Goal: Information Seeking & Learning: Learn about a topic

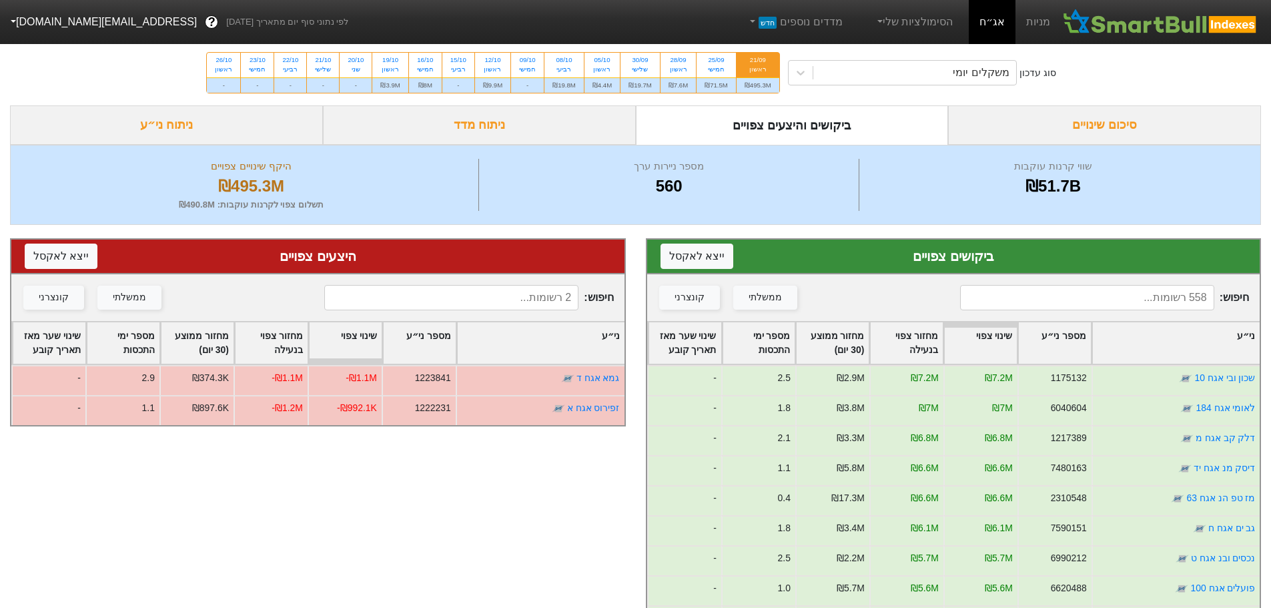
click at [1117, 121] on div "סיכום שינויים" at bounding box center [1104, 124] width 313 height 39
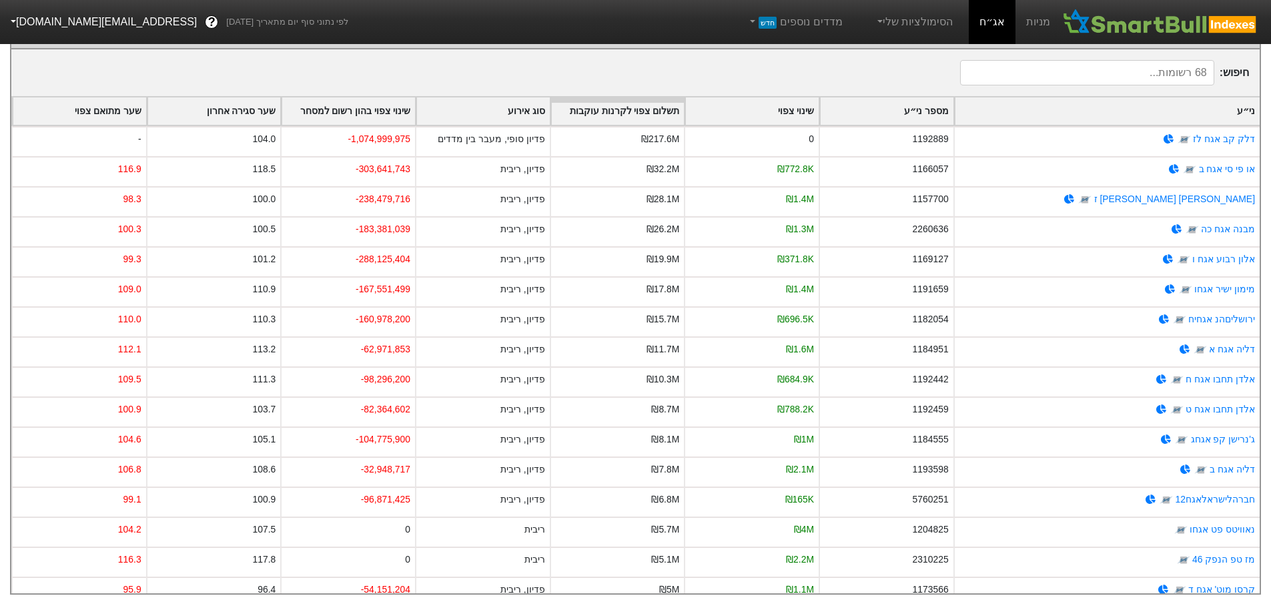
click at [118, 101] on div "שער מתואם צפוי" at bounding box center [79, 110] width 133 height 27
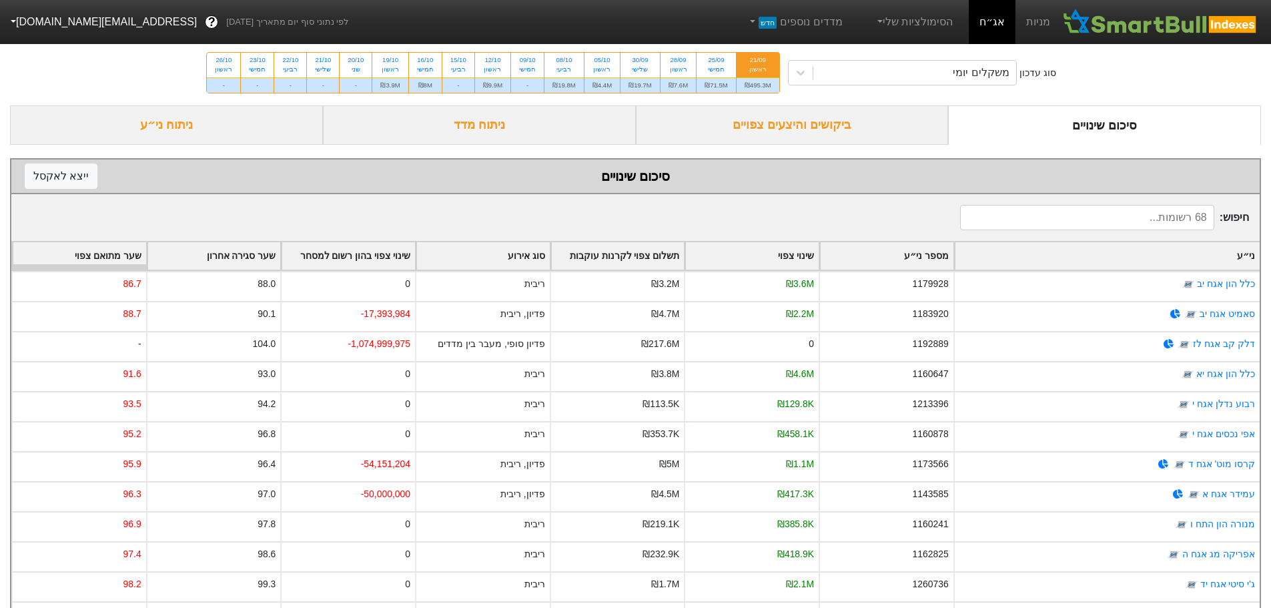
click at [119, 102] on div "סוג עדכון משקלים יומי 21/09 ראשון ₪495.3M 25/09 חמישי ₪71.5M 28/09 ראשון ₪7.6M …" at bounding box center [635, 72] width 1271 height 65
click at [183, 118] on div "ניתוח ני״ע" at bounding box center [166, 124] width 313 height 39
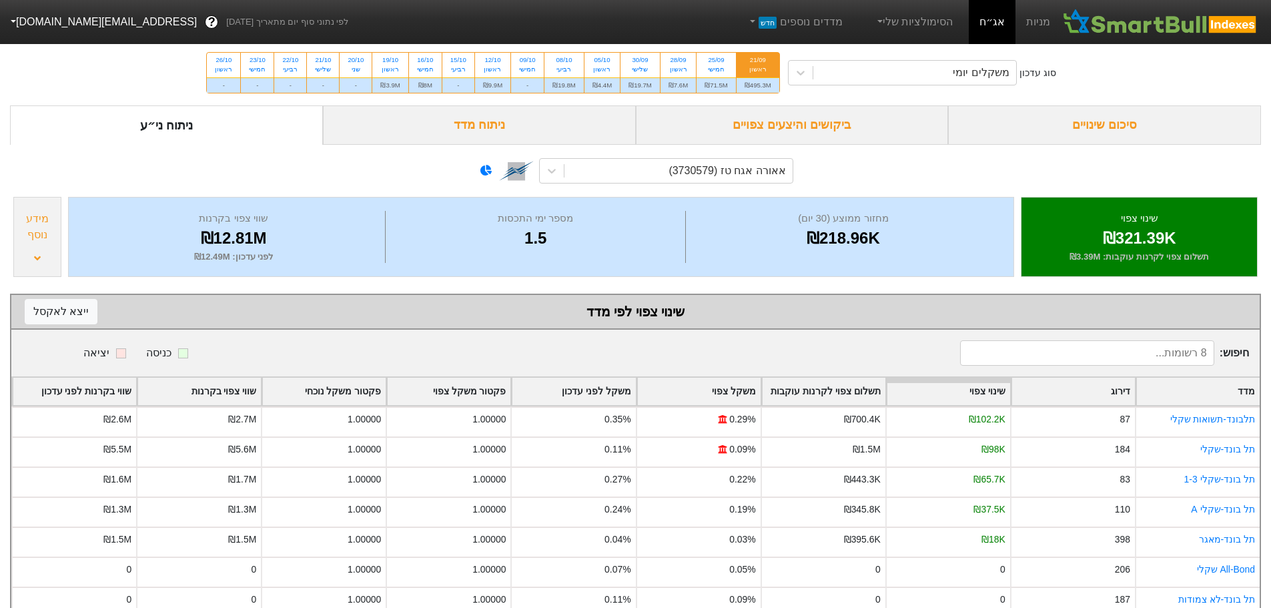
click at [753, 70] on div "ראשון" at bounding box center [758, 69] width 27 height 9
click at [753, 61] on input "21/09 ראשון ₪495.3M" at bounding box center [754, 57] width 9 height 9
click at [713, 81] on div "₪71.5M" at bounding box center [716, 84] width 39 height 15
click at [713, 61] on input "25/09 חמישי ₪71.5M" at bounding box center [712, 57] width 9 height 9
radio input "true"
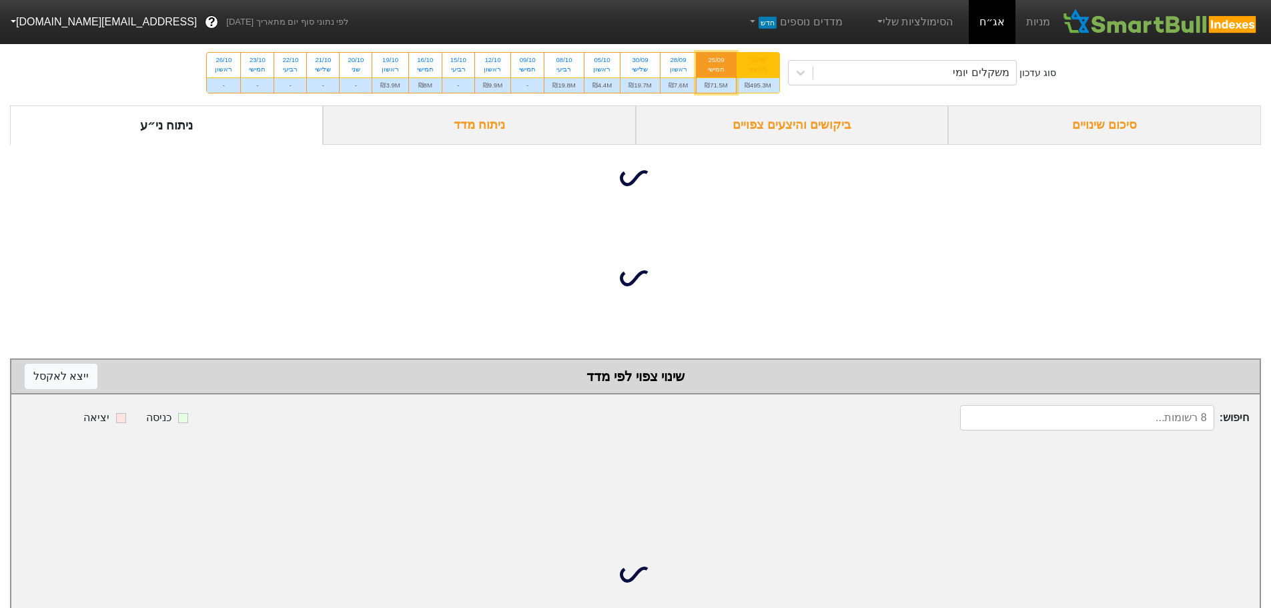
click at [754, 76] on div "21/09 ראשון" at bounding box center [758, 65] width 43 height 24
click at [754, 61] on input "21/09 ראשון ₪495.3M" at bounding box center [754, 57] width 9 height 9
radio input "true"
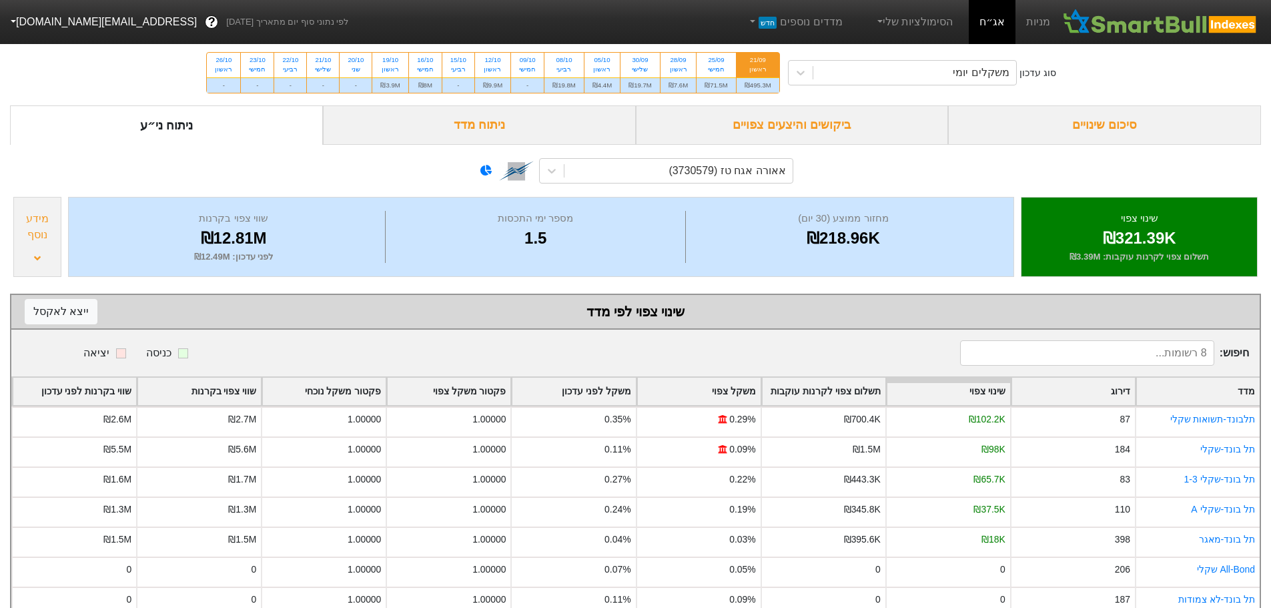
click at [1135, 126] on div "סיכום שינויים" at bounding box center [1104, 124] width 313 height 39
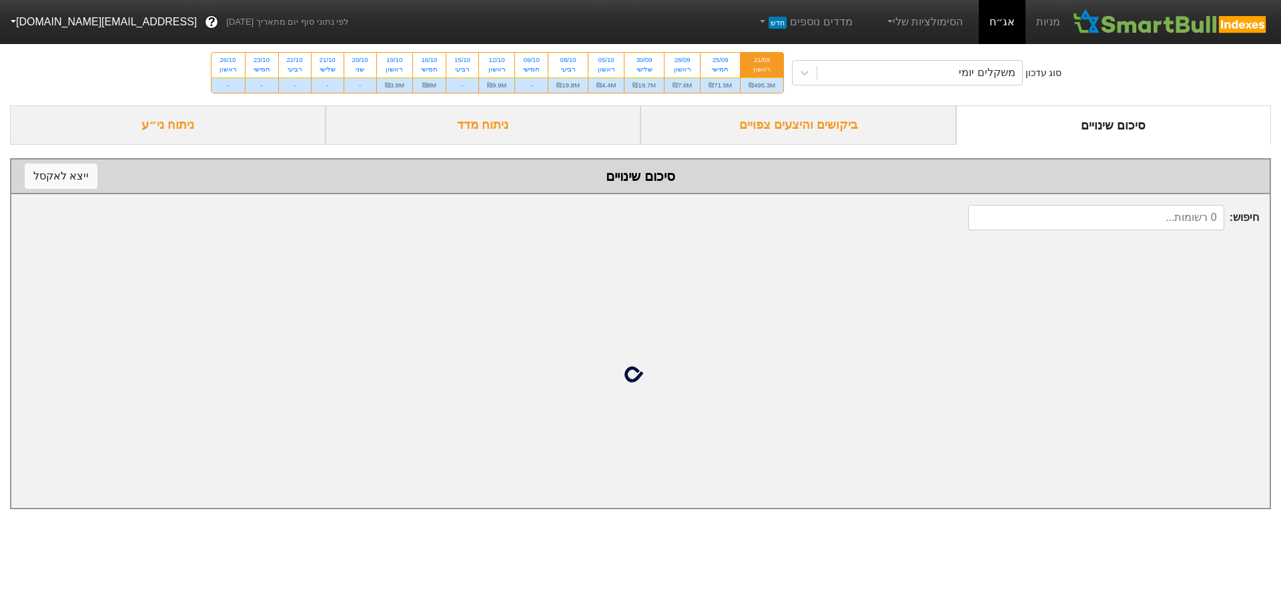
click at [830, 128] on div "ביקושים והיצעים צפויים" at bounding box center [799, 124] width 316 height 39
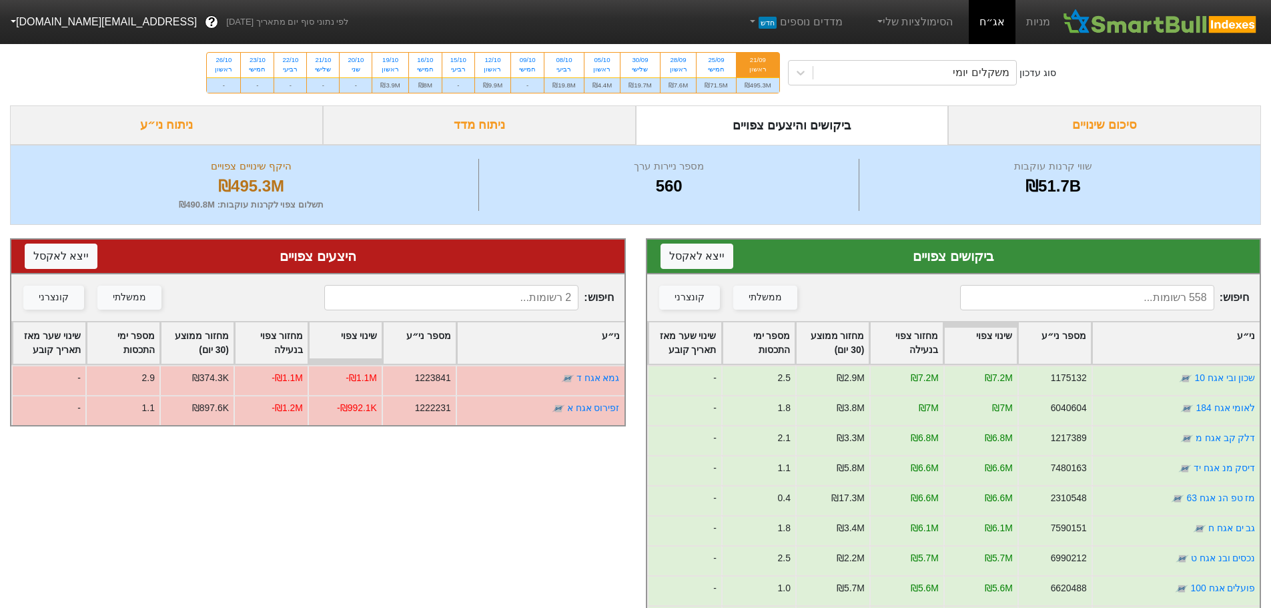
drag, startPoint x: 1046, startPoint y: 298, endPoint x: 1044, endPoint y: 289, distance: 9.6
click at [1045, 296] on input at bounding box center [1087, 297] width 254 height 25
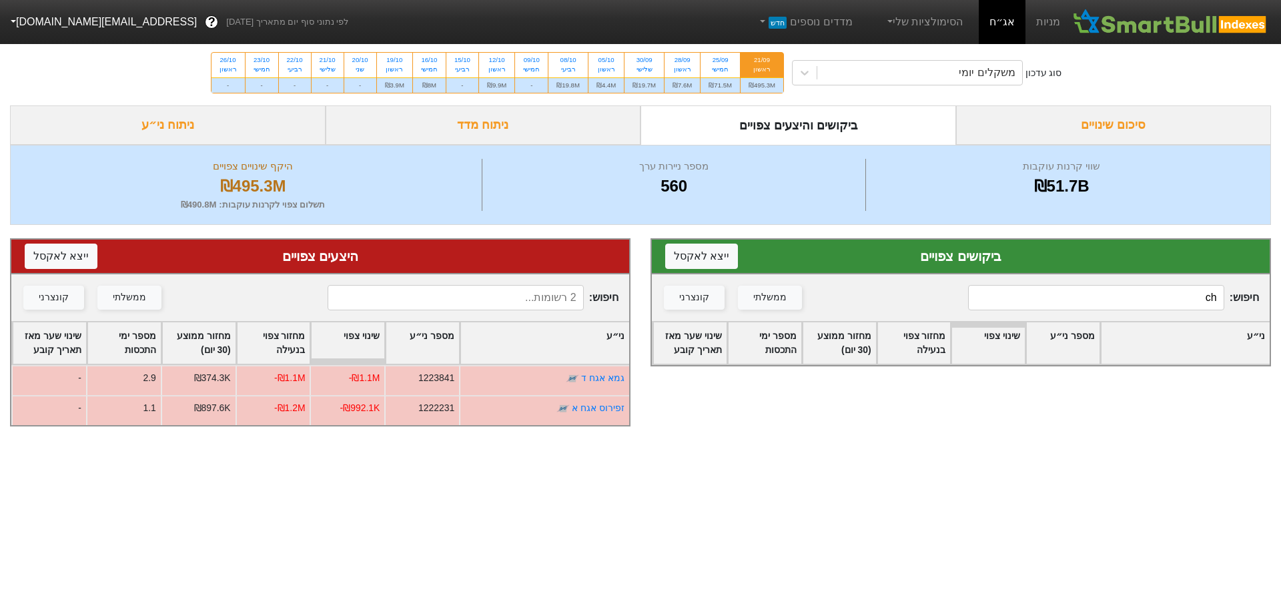
type input "c"
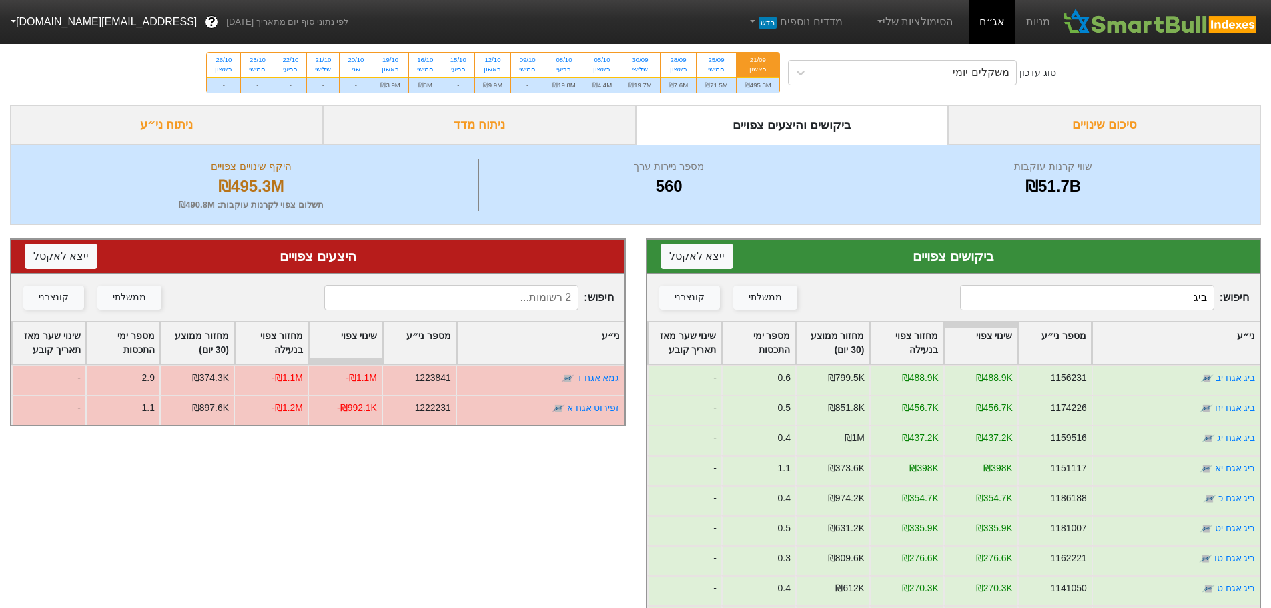
type input "ביג"
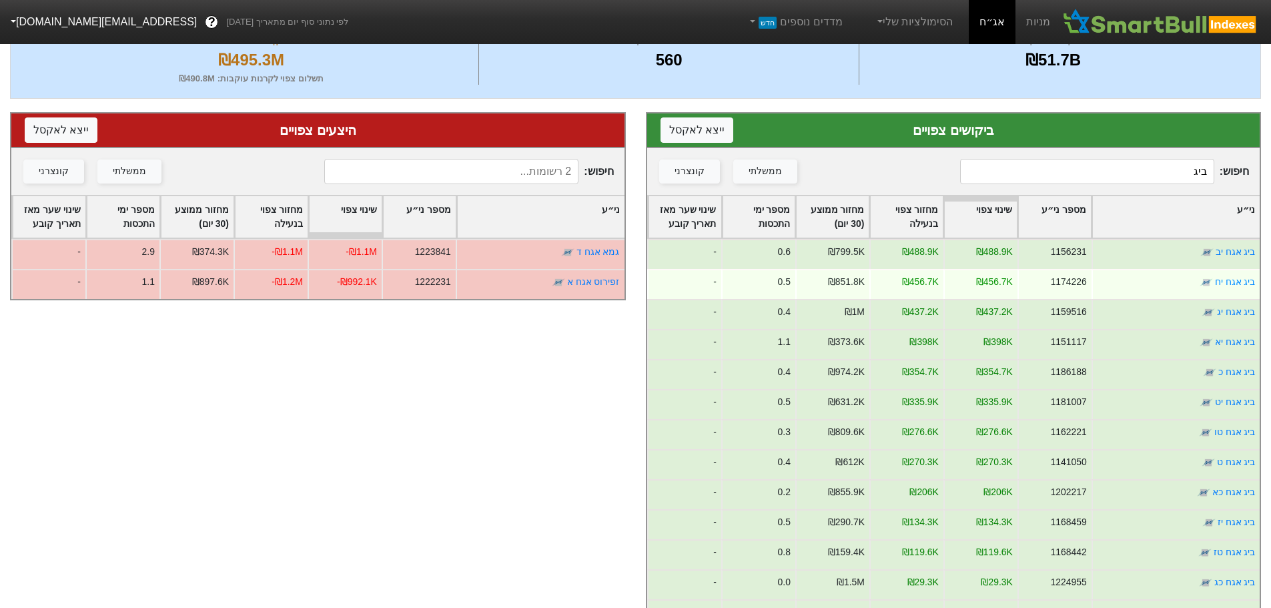
scroll to position [172, 0]
